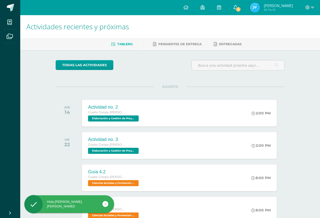
click at [233, 7] on link "3" at bounding box center [235, 7] width 16 height 15
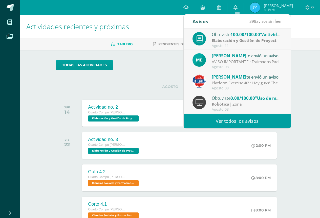
click at [159, 75] on div "todas las Actividades No tienes actividades Échale un vistazo a los demás perío…" at bounding box center [169, 195] width 249 height 290
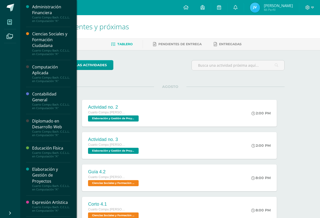
click at [11, 21] on icon at bounding box center [9, 22] width 5 height 5
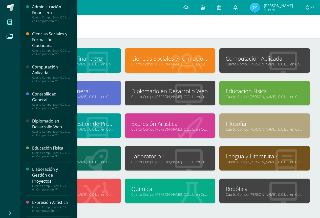
click at [172, 95] on link "Cuarto Compu Bach. C.C.L.L. en Computación "A"" at bounding box center [170, 96] width 78 height 5
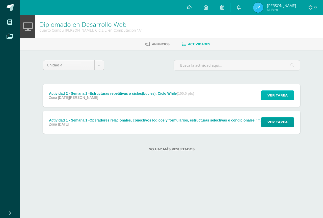
click at [271, 92] on span "Ver tarea" at bounding box center [278, 95] width 20 height 9
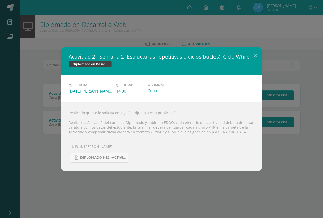
click at [163, 119] on div "Realice lo que se le solicita en la guía adjunta a esta publicación. Realizar l…" at bounding box center [162, 136] width 202 height 69
click at [111, 156] on span "Diplomado I-S2 -Actividad 2-4TO BACO-IV Unidad.pdf" at bounding box center [102, 158] width 45 height 4
click at [256, 56] on button at bounding box center [255, 55] width 14 height 17
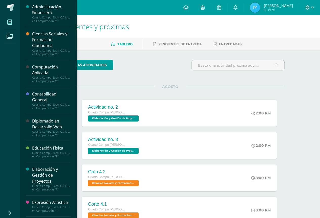
click at [5, 24] on span at bounding box center [9, 21] width 11 height 11
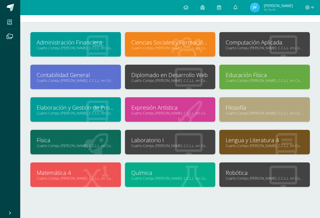
scroll to position [25, 0]
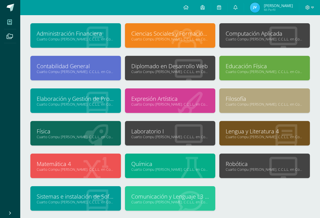
click at [190, 63] on link "Diplomado en Desarrollo Web" at bounding box center [170, 66] width 78 height 8
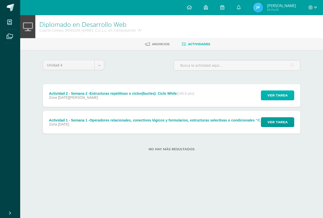
click at [263, 95] on button "Ver tarea" at bounding box center [277, 95] width 33 height 10
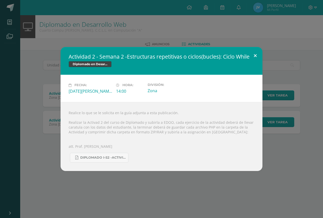
click at [253, 57] on button at bounding box center [255, 55] width 14 height 17
